Goal: Information Seeking & Learning: Check status

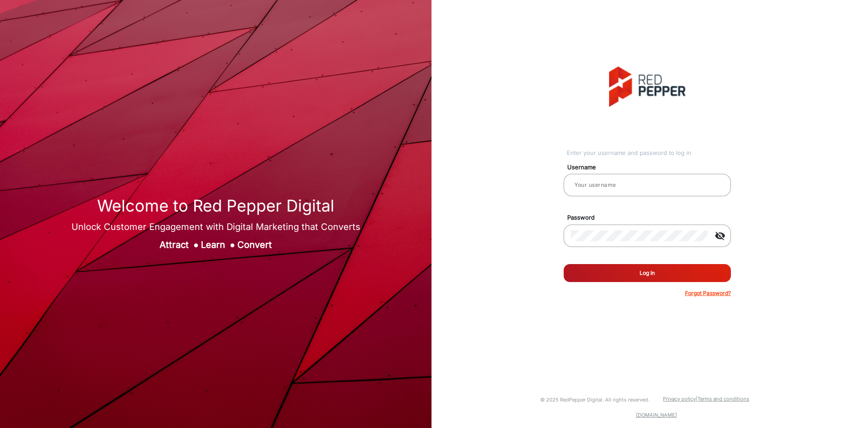
type input "[PERSON_NAME]"
click at [667, 277] on button "Log In" at bounding box center [647, 273] width 167 height 18
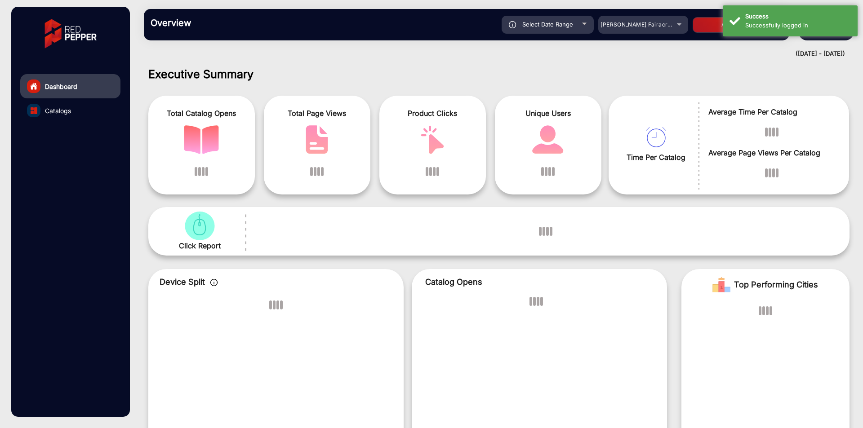
scroll to position [7, 0]
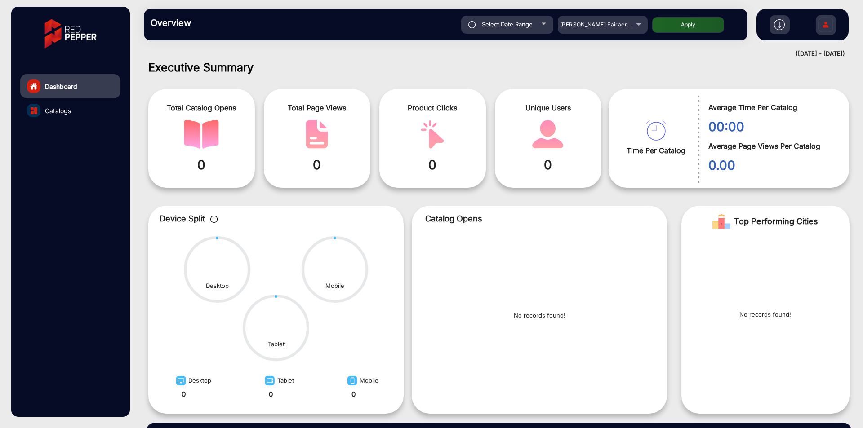
click at [779, 24] on img at bounding box center [779, 24] width 11 height 11
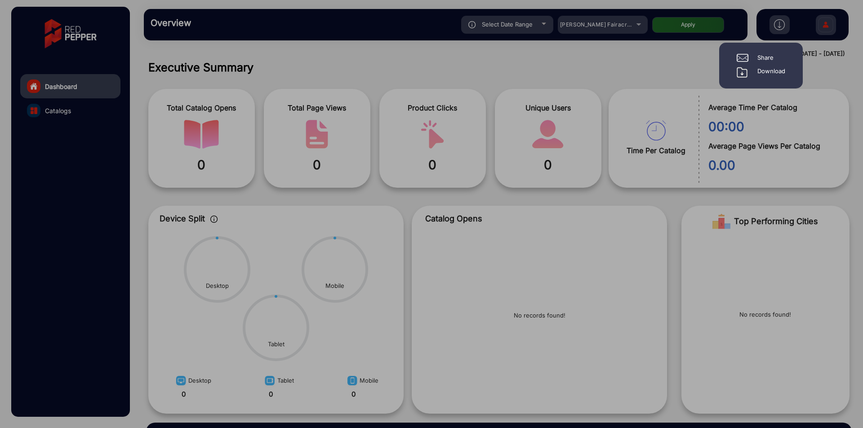
click at [552, 113] on div at bounding box center [431, 214] width 863 height 428
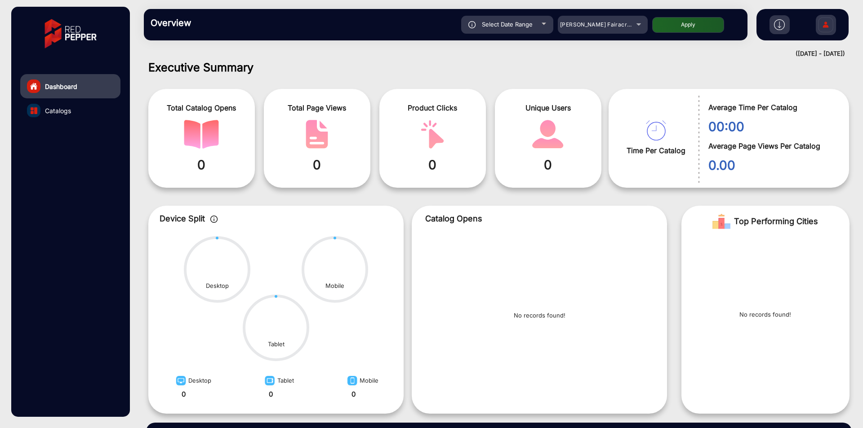
click at [830, 31] on img at bounding box center [825, 25] width 19 height 31
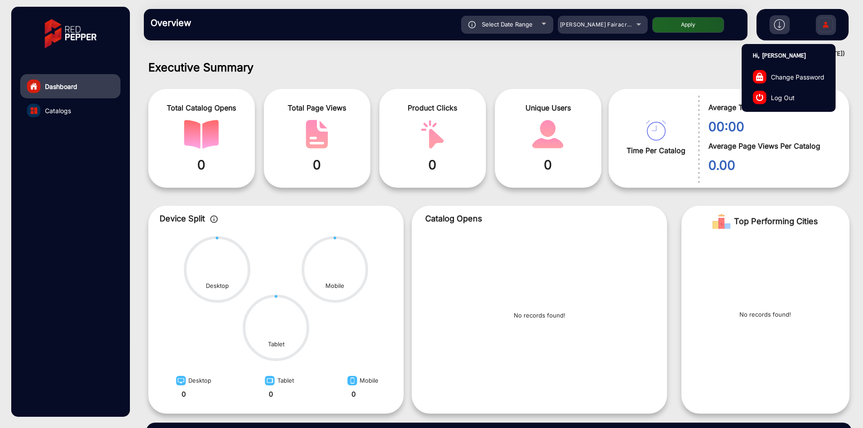
click at [629, 163] on div "Time Per Catalog" at bounding box center [656, 161] width 86 height 40
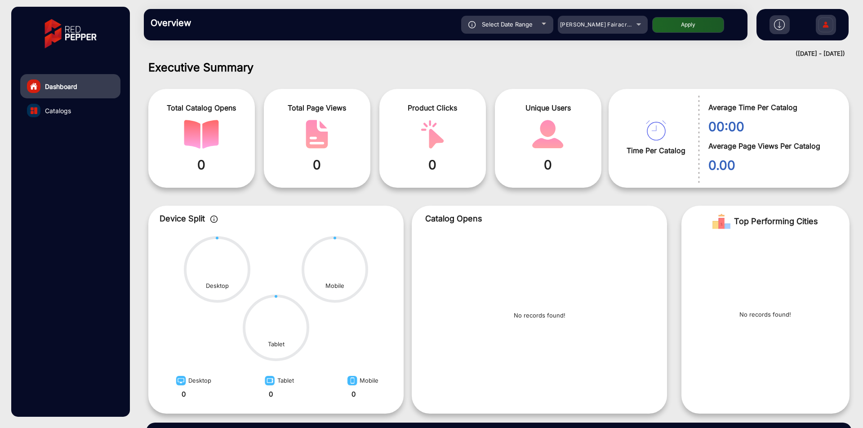
click at [820, 25] on img at bounding box center [825, 25] width 19 height 31
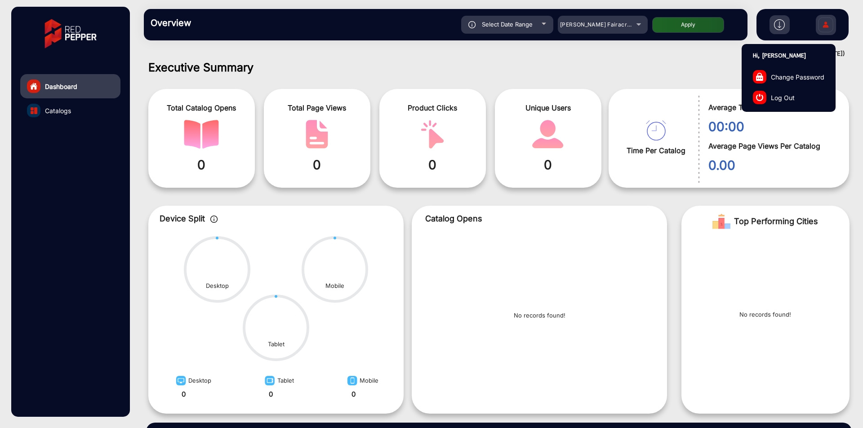
click at [811, 79] on span "Change Password" at bounding box center [797, 76] width 53 height 9
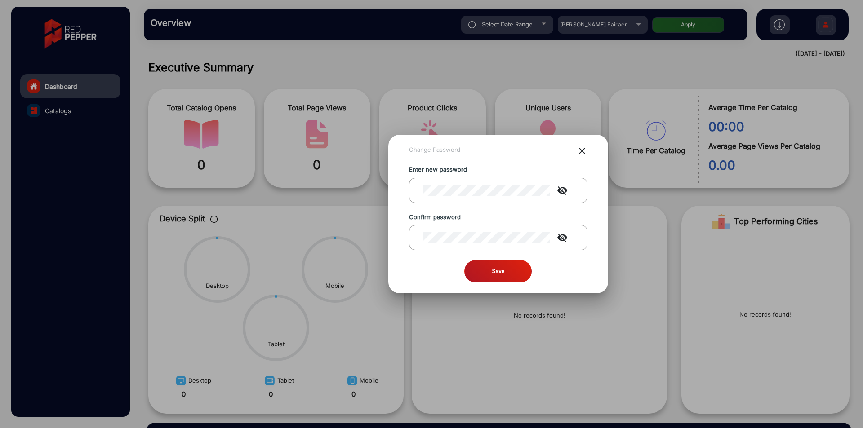
click at [652, 110] on div at bounding box center [431, 214] width 863 height 428
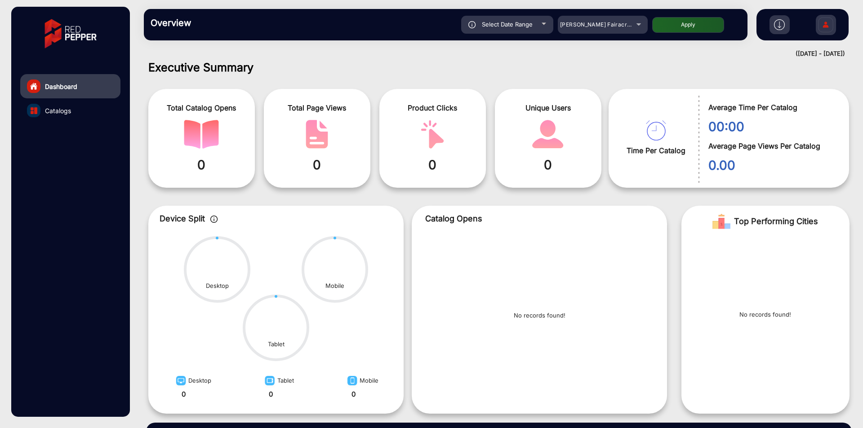
click at [822, 56] on div "([DATE] - [DATE])" at bounding box center [490, 53] width 710 height 9
click at [822, 54] on div "([DATE] - [DATE])" at bounding box center [490, 53] width 710 height 9
copy mat-drawer-content "([DATE] - [DATE])"
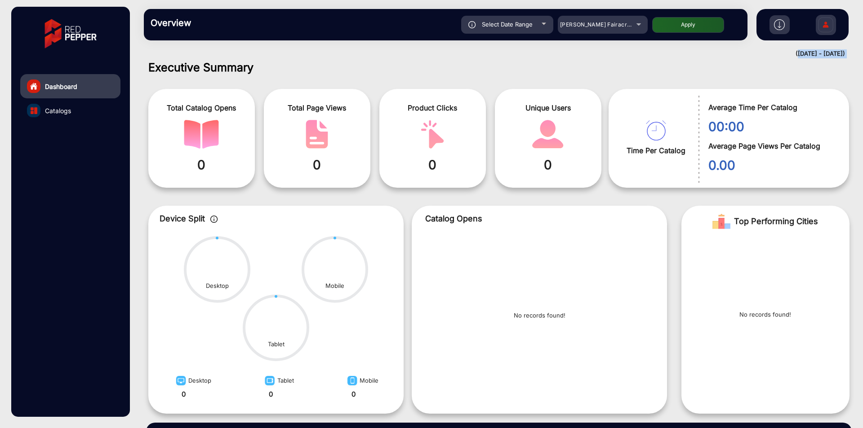
click at [821, 54] on div "([DATE] - [DATE])" at bounding box center [490, 53] width 710 height 9
click at [533, 14] on div "Overview Reports Understand what makes your customers tick and learn how they a…" at bounding box center [446, 24] width 604 height 31
click at [532, 17] on div "Select Date Range" at bounding box center [507, 25] width 92 height 18
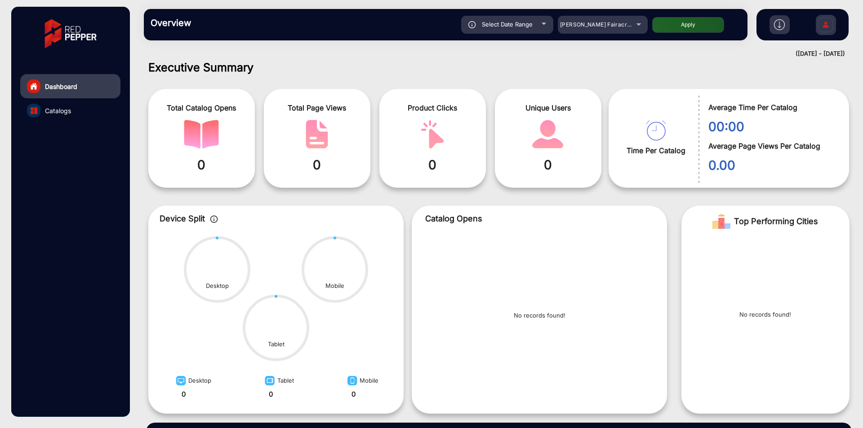
type input "[DATE]"
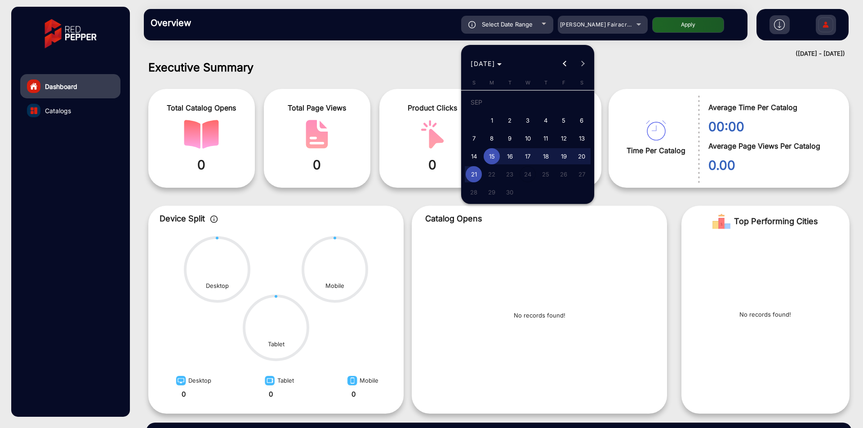
click at [783, 49] on div at bounding box center [431, 214] width 863 height 428
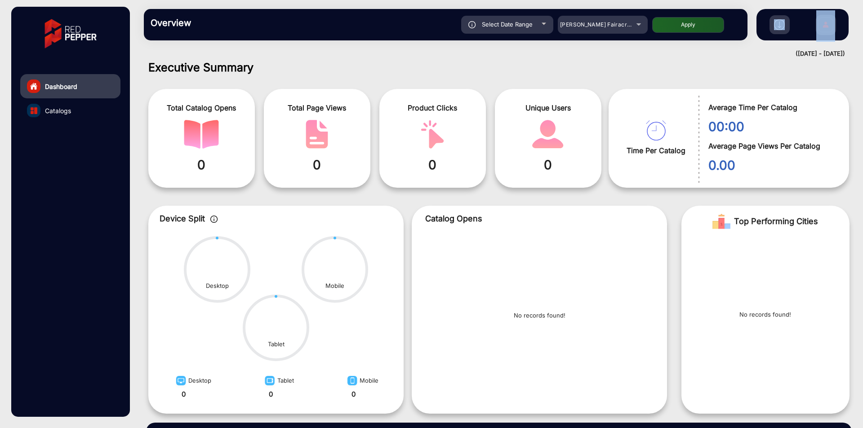
click at [783, 49] on div "Overview Reports Understand what makes your customers tick and learn how they a…" at bounding box center [499, 24] width 728 height 49
click at [784, 53] on div "([DATE] - [DATE])" at bounding box center [490, 53] width 710 height 9
copy mat-drawer-content "([DATE] - [DATE])"
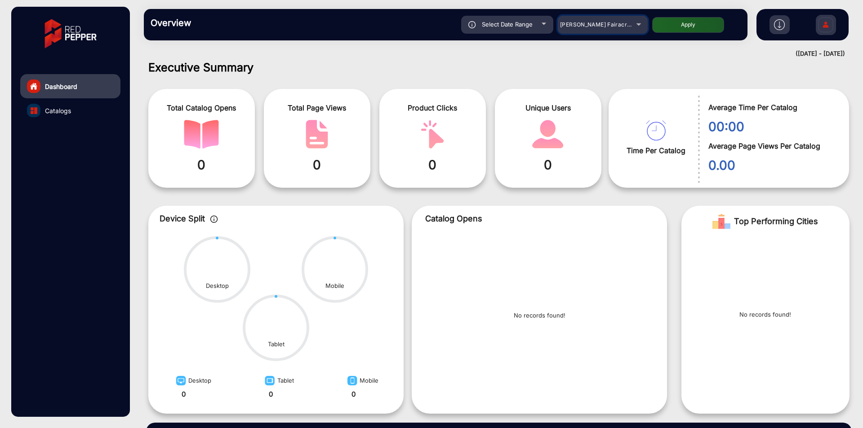
click at [608, 30] on mat-select "[PERSON_NAME] Fairacre Farms" at bounding box center [603, 25] width 90 height 18
click at [608, 27] on span "[PERSON_NAME] Fairacre Farms" at bounding box center [604, 24] width 89 height 7
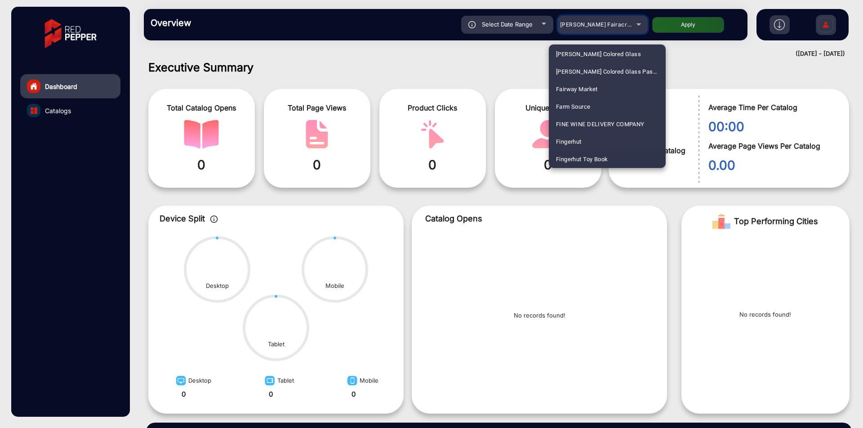
scroll to position [406, 0]
click at [574, 159] on span "Fluidra" at bounding box center [565, 160] width 18 height 18
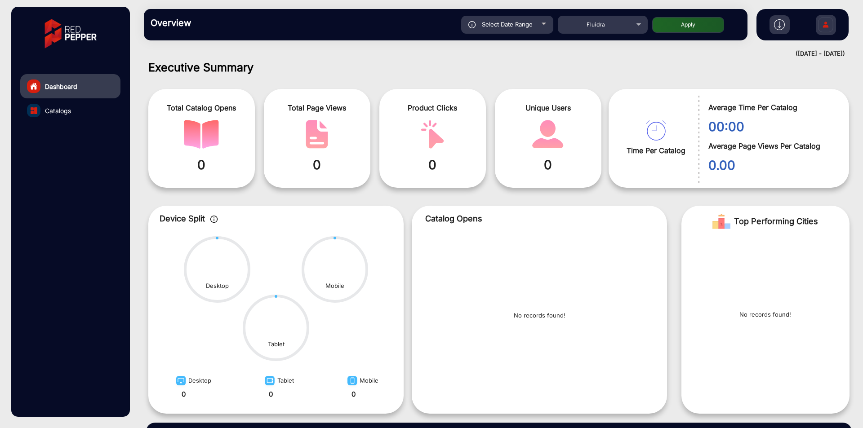
click at [538, 22] on div "Select Date Range" at bounding box center [507, 25] width 92 height 18
type input "[DATE]"
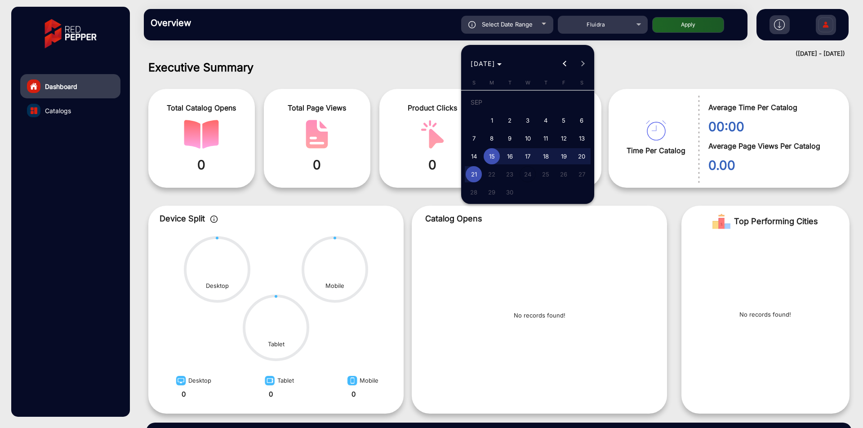
click at [683, 53] on div at bounding box center [431, 214] width 863 height 428
click at [696, 13] on div "Overview Reports Understand what makes your customers tick and learn how they a…" at bounding box center [446, 24] width 604 height 31
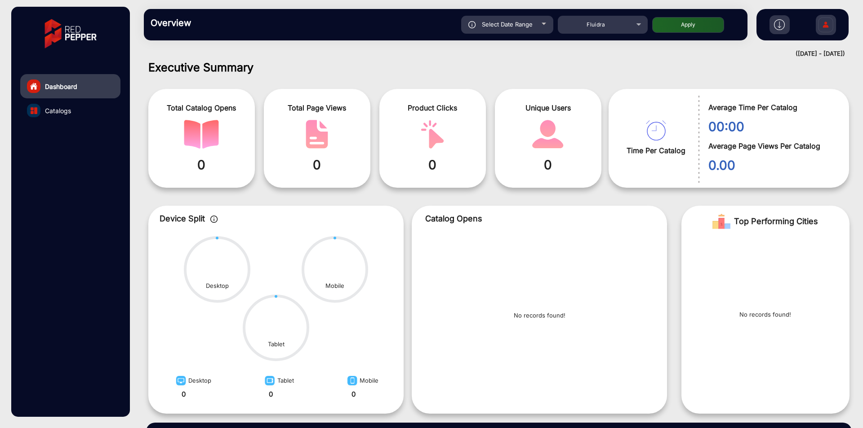
click at [695, 18] on button "Apply" at bounding box center [688, 25] width 72 height 16
type input "[DATE]"
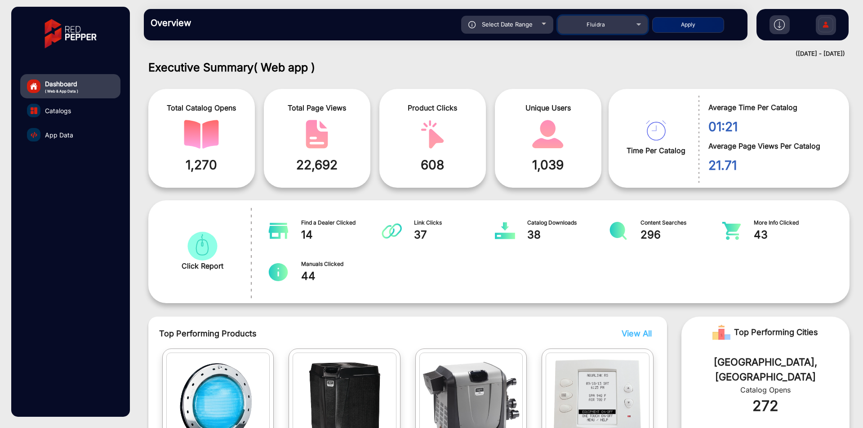
click at [588, 27] on span "Fluidra" at bounding box center [595, 24] width 19 height 7
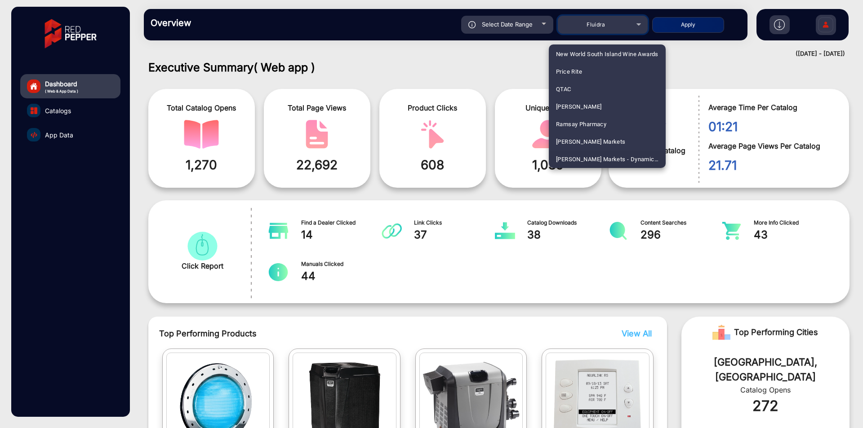
scroll to position [1002, 0]
click at [603, 123] on span "[PERSON_NAME] Markets" at bounding box center [591, 125] width 70 height 18
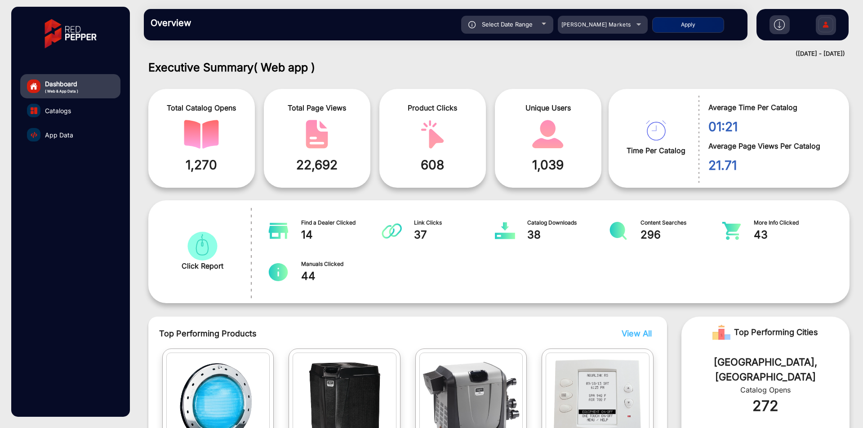
click at [703, 24] on button "Apply" at bounding box center [688, 25] width 72 height 16
type input "[DATE]"
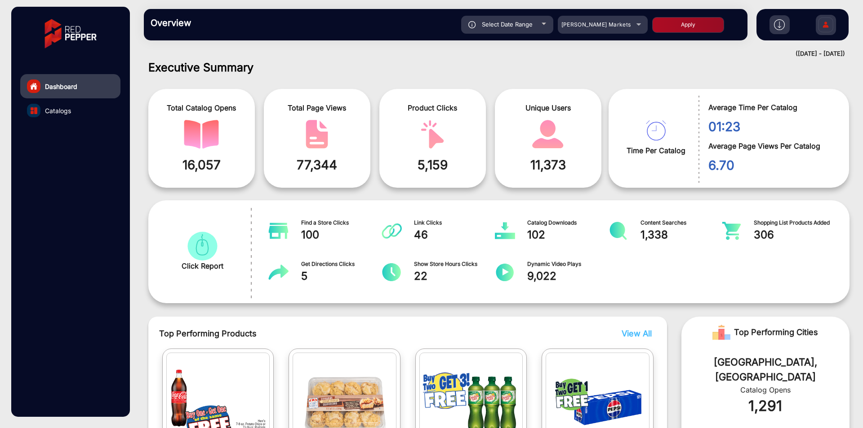
click at [85, 117] on link "Catalogs" at bounding box center [70, 110] width 100 height 24
click at [81, 111] on link "Catalogs" at bounding box center [70, 110] width 100 height 24
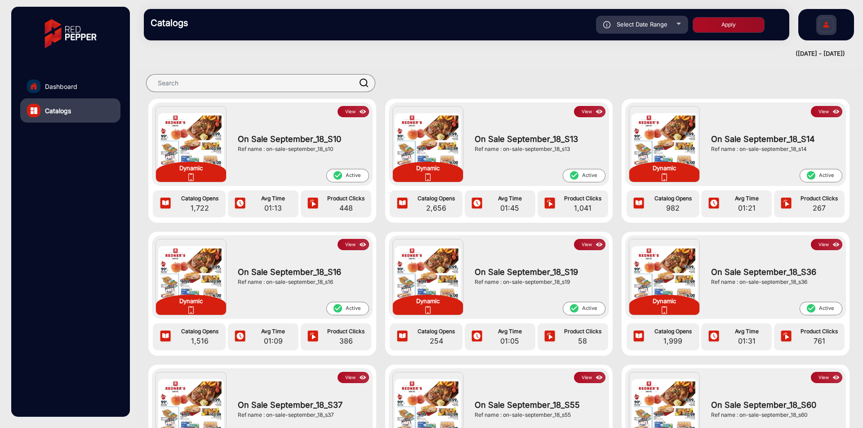
click at [364, 107] on img at bounding box center [363, 112] width 10 height 10
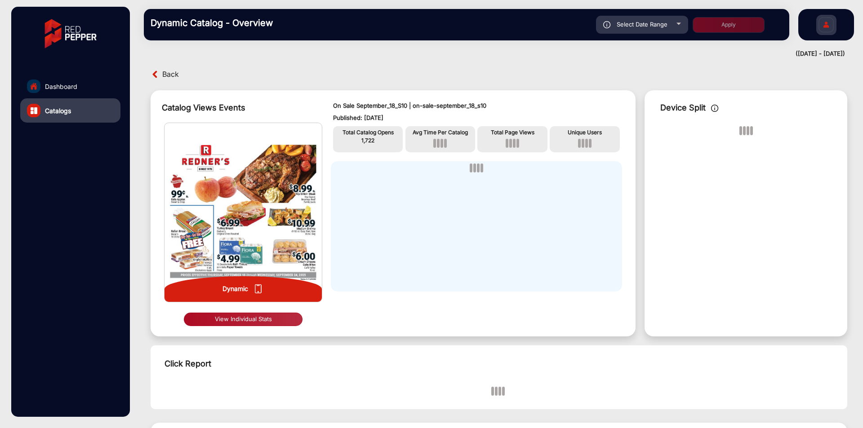
click at [279, 325] on button "View Individual Stats" at bounding box center [243, 319] width 119 height 13
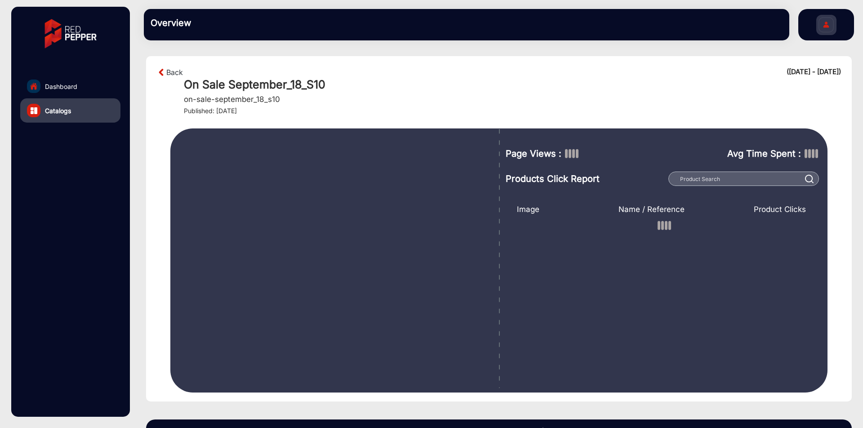
click at [169, 66] on section "Back ([DATE] - [DATE]) On Sale September_18_S10 on-sale-september_18_s10 Publis…" at bounding box center [499, 229] width 706 height 346
click at [168, 71] on link "Back" at bounding box center [174, 72] width 17 height 11
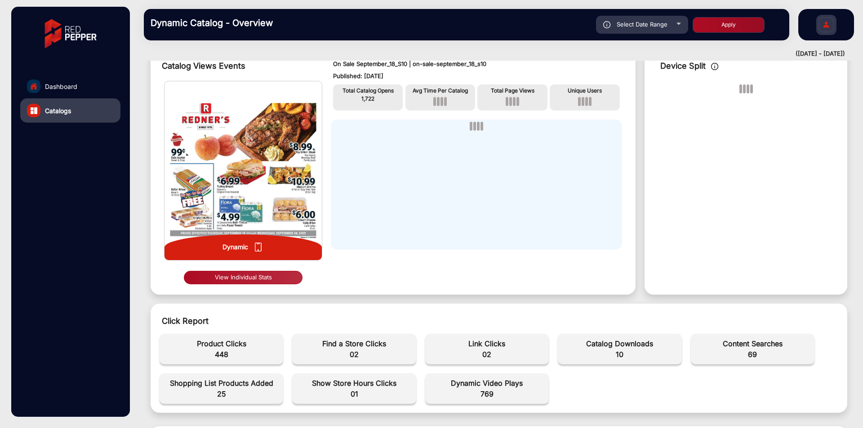
scroll to position [37, 0]
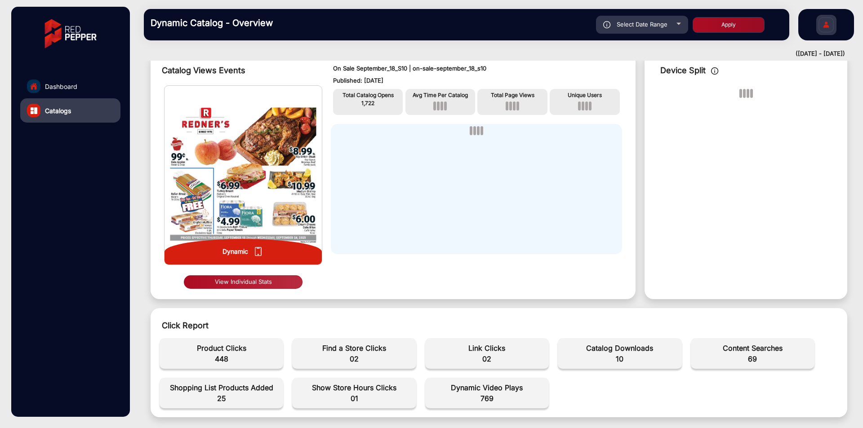
click at [671, 27] on div "Select Date Range" at bounding box center [642, 25] width 92 height 18
type input "[DATE]"
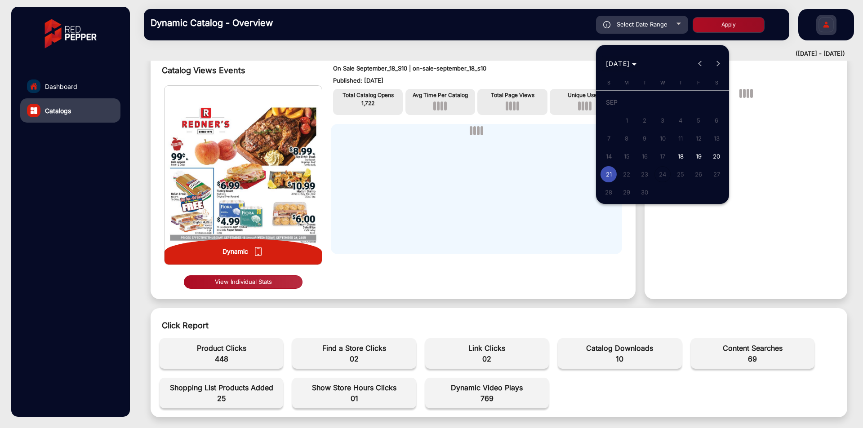
click at [630, 63] on span "[DATE]" at bounding box center [618, 64] width 24 height 8
drag, startPoint x: 97, startPoint y: 77, endPoint x: 80, endPoint y: 88, distance: 20.1
click at [97, 77] on div at bounding box center [431, 214] width 863 height 428
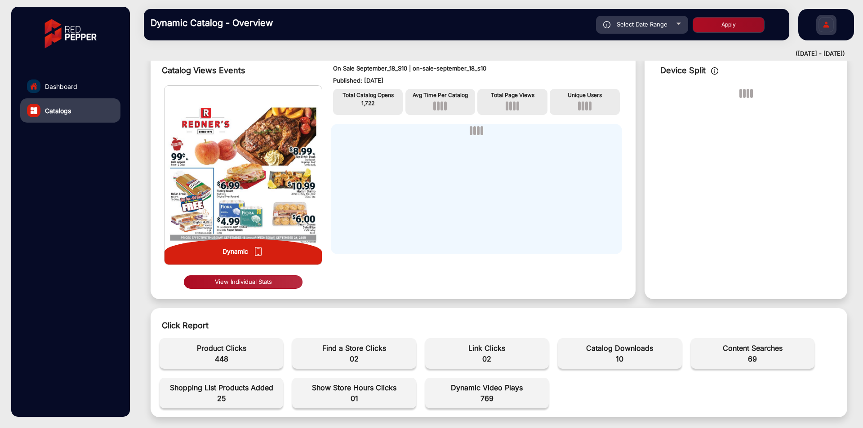
click at [80, 89] on link "Dashboard" at bounding box center [70, 86] width 100 height 24
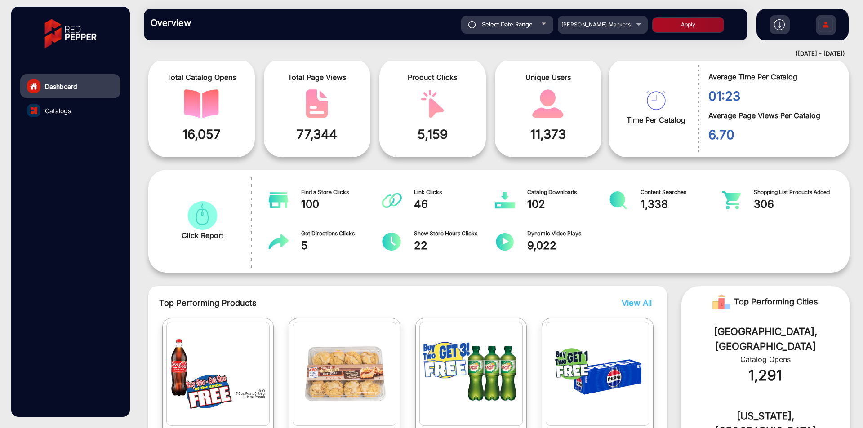
scroll to position [7, 0]
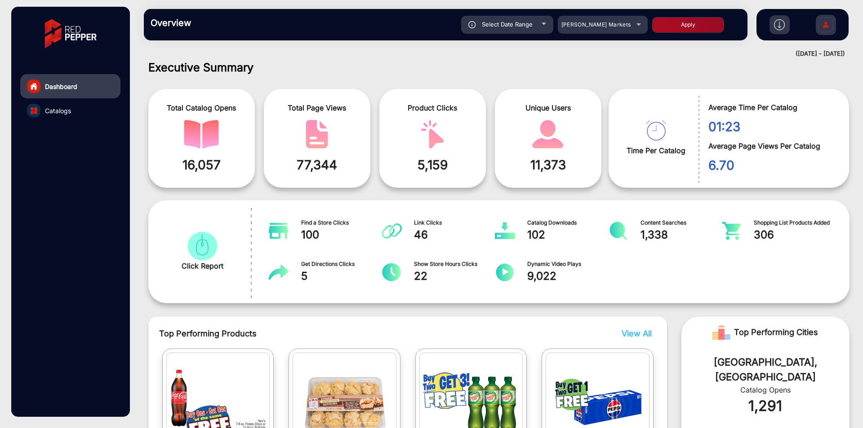
click at [515, 32] on div "Select Date Range" at bounding box center [507, 25] width 92 height 18
type input "[DATE]"
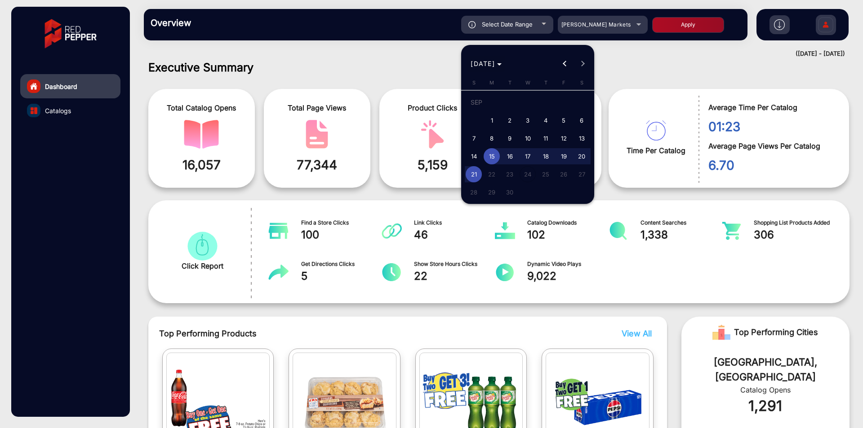
click at [488, 66] on span "[DATE]" at bounding box center [483, 64] width 24 height 8
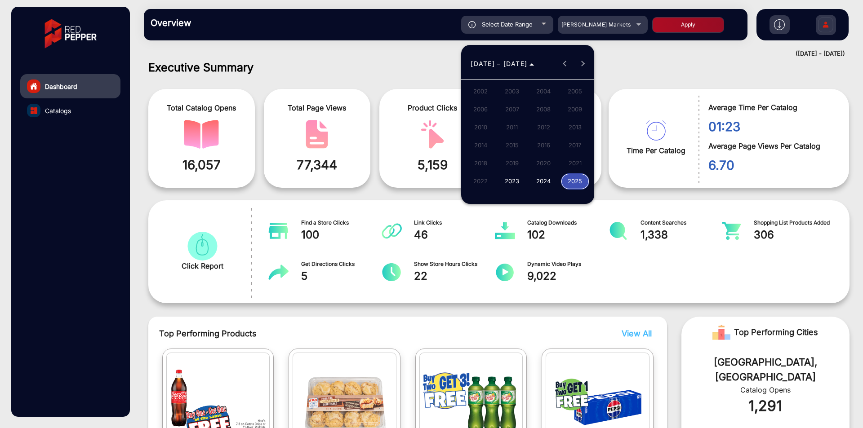
click at [516, 182] on span "2023" at bounding box center [512, 181] width 28 height 16
click at [623, 46] on div at bounding box center [431, 214] width 863 height 428
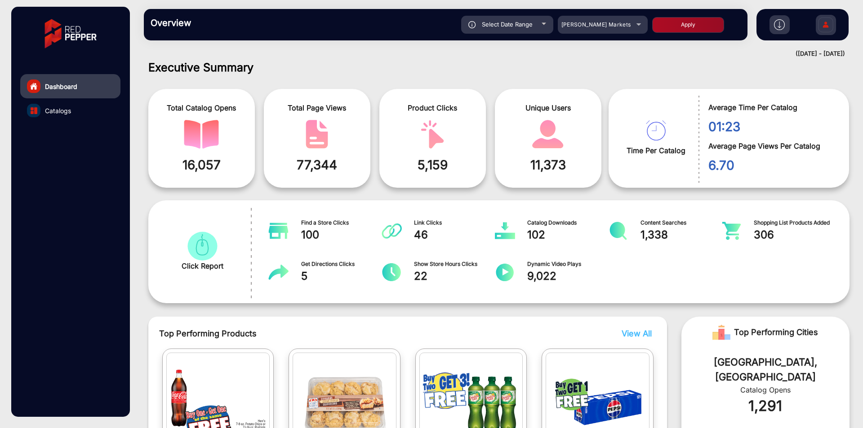
click at [66, 110] on span "Catalogs" at bounding box center [58, 110] width 26 height 9
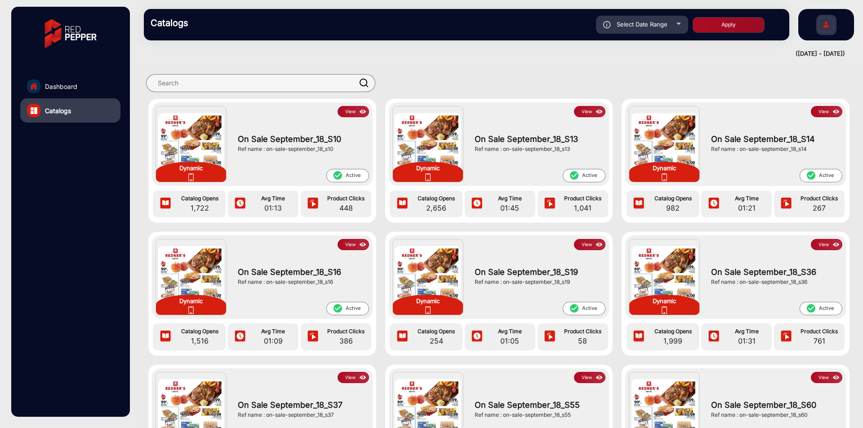
click at [348, 116] on button "View" at bounding box center [353, 111] width 31 height 11
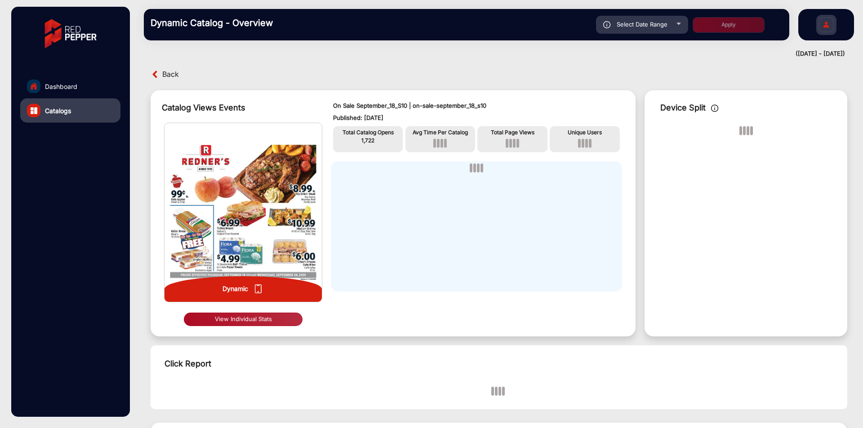
click at [263, 318] on button "View Individual Stats" at bounding box center [243, 319] width 119 height 13
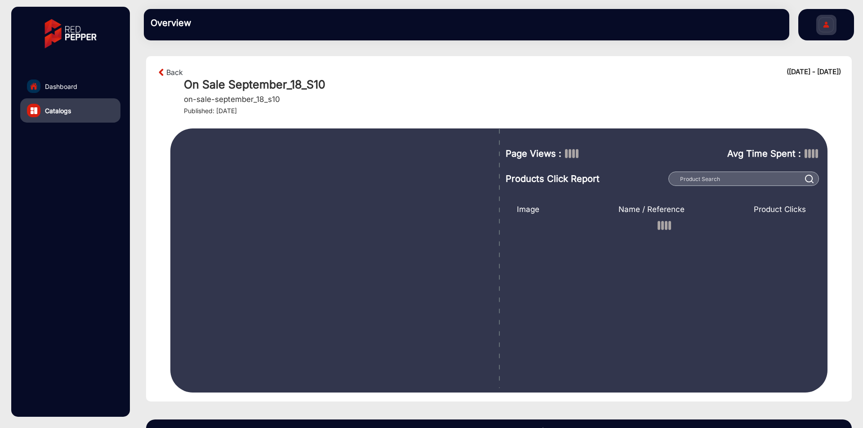
click at [79, 85] on link "Dashboard" at bounding box center [70, 86] width 100 height 24
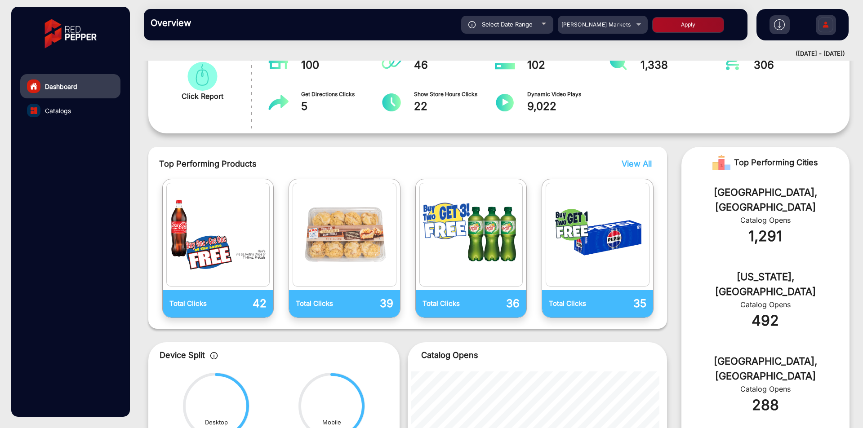
scroll to position [176, 0]
